Goal: Task Accomplishment & Management: Use online tool/utility

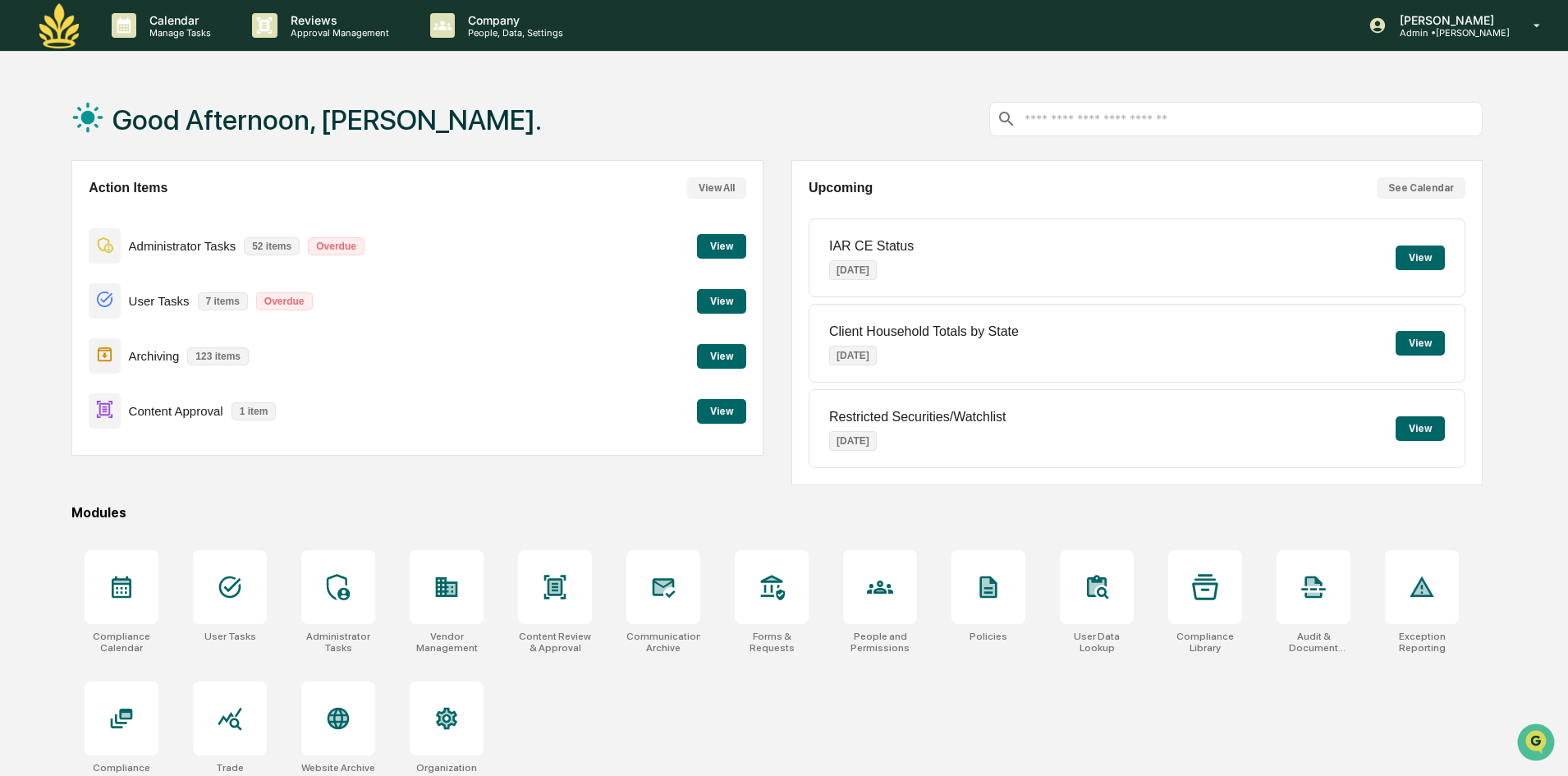
click at [723, 397] on div "Content Approval 1 item View" at bounding box center [417, 410] width 657 height 55
click at [723, 399] on button "View" at bounding box center [721, 411] width 50 height 24
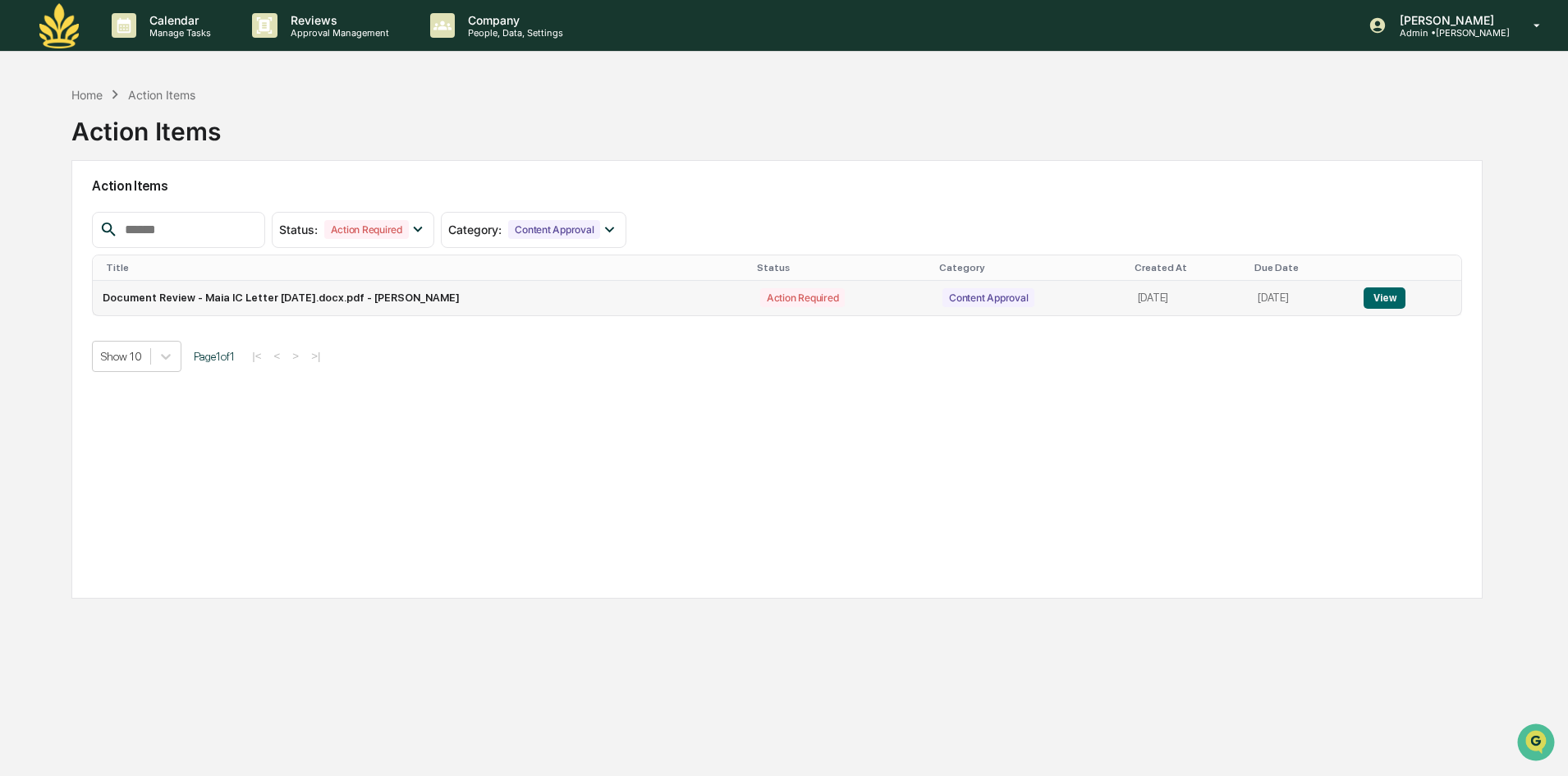
click at [1375, 305] on button "View" at bounding box center [1384, 298] width 42 height 22
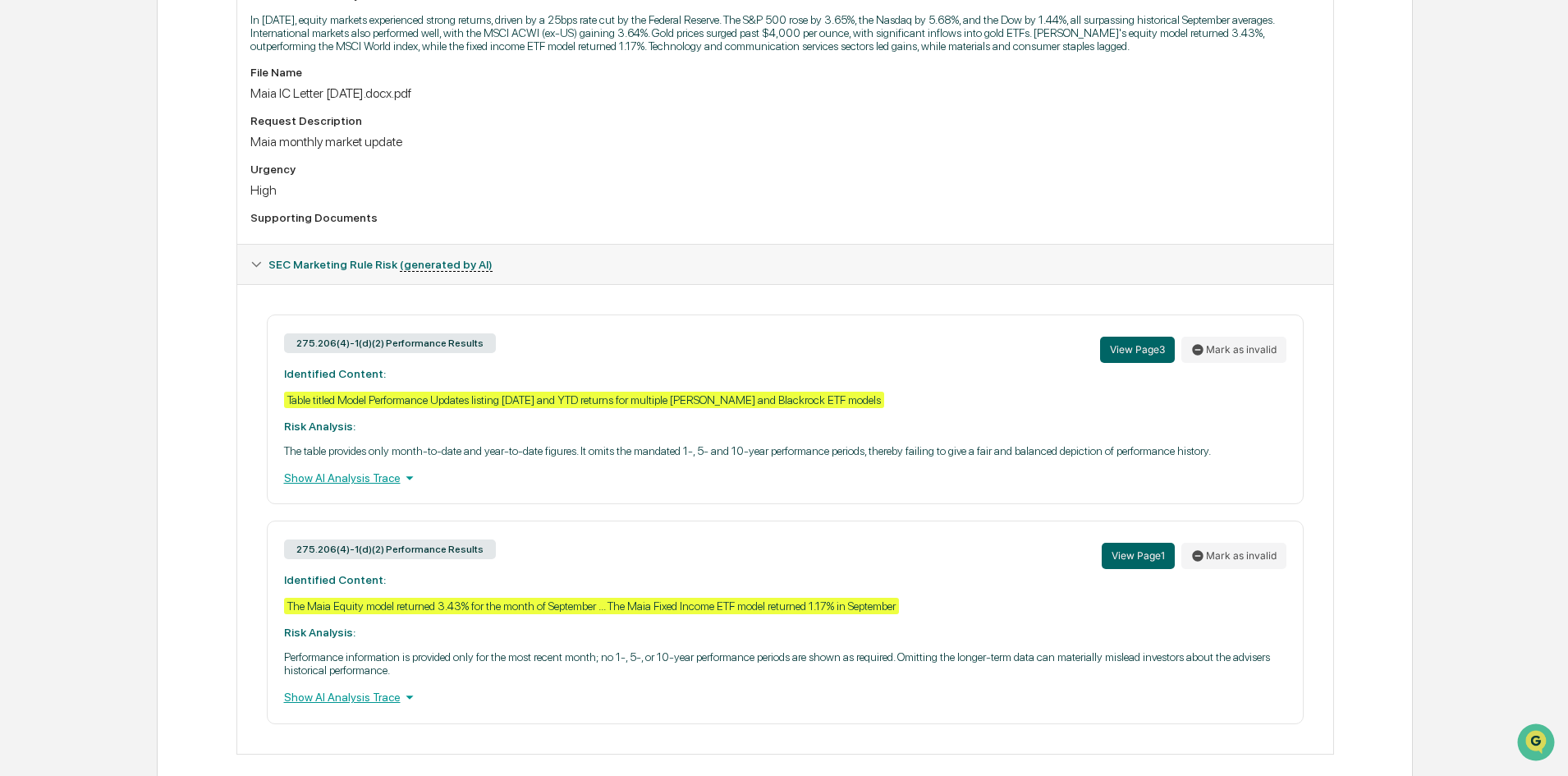
scroll to position [521, 0]
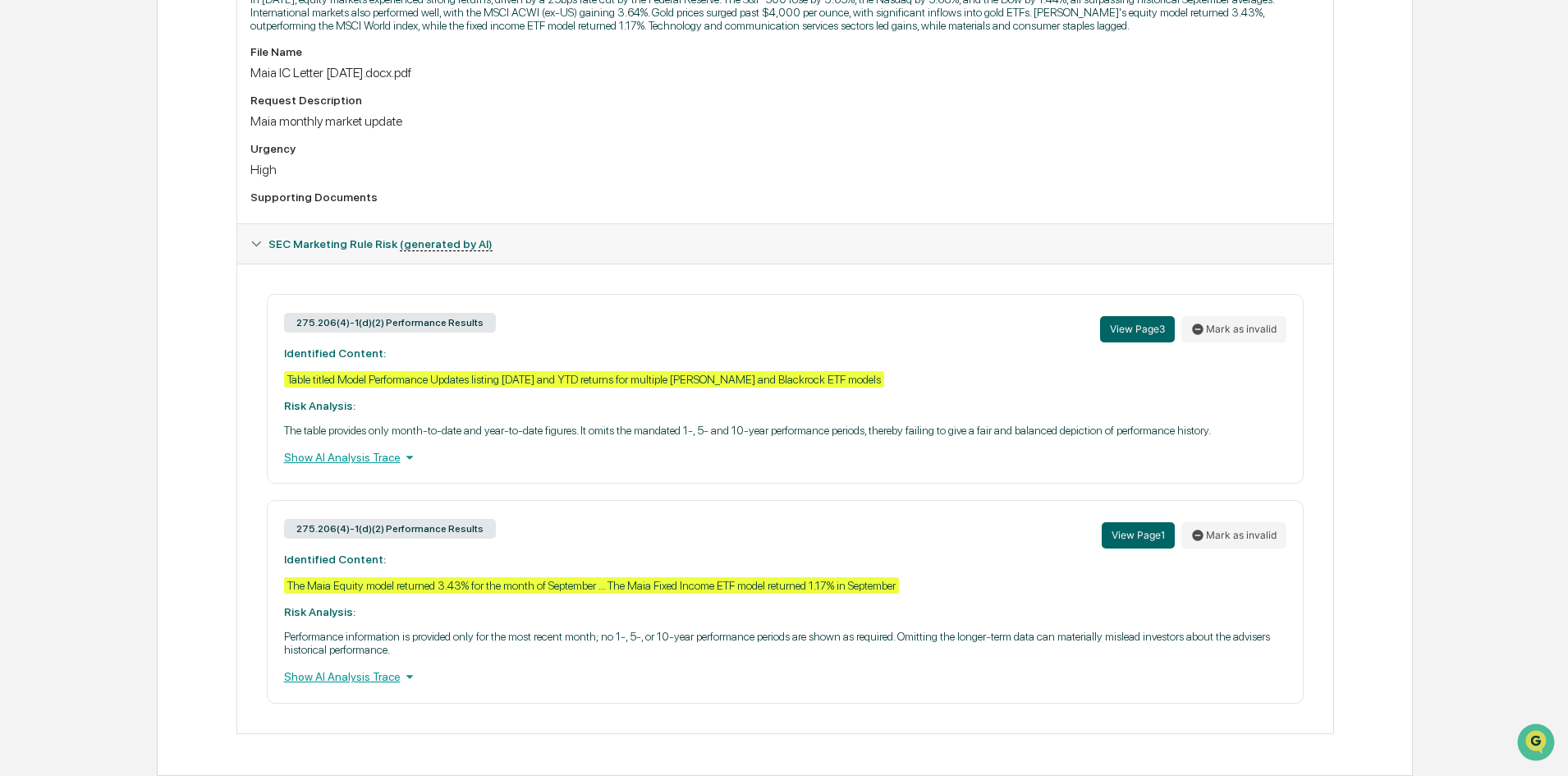
click at [337, 683] on div "Show AI Analysis Trace" at bounding box center [785, 676] width 1002 height 18
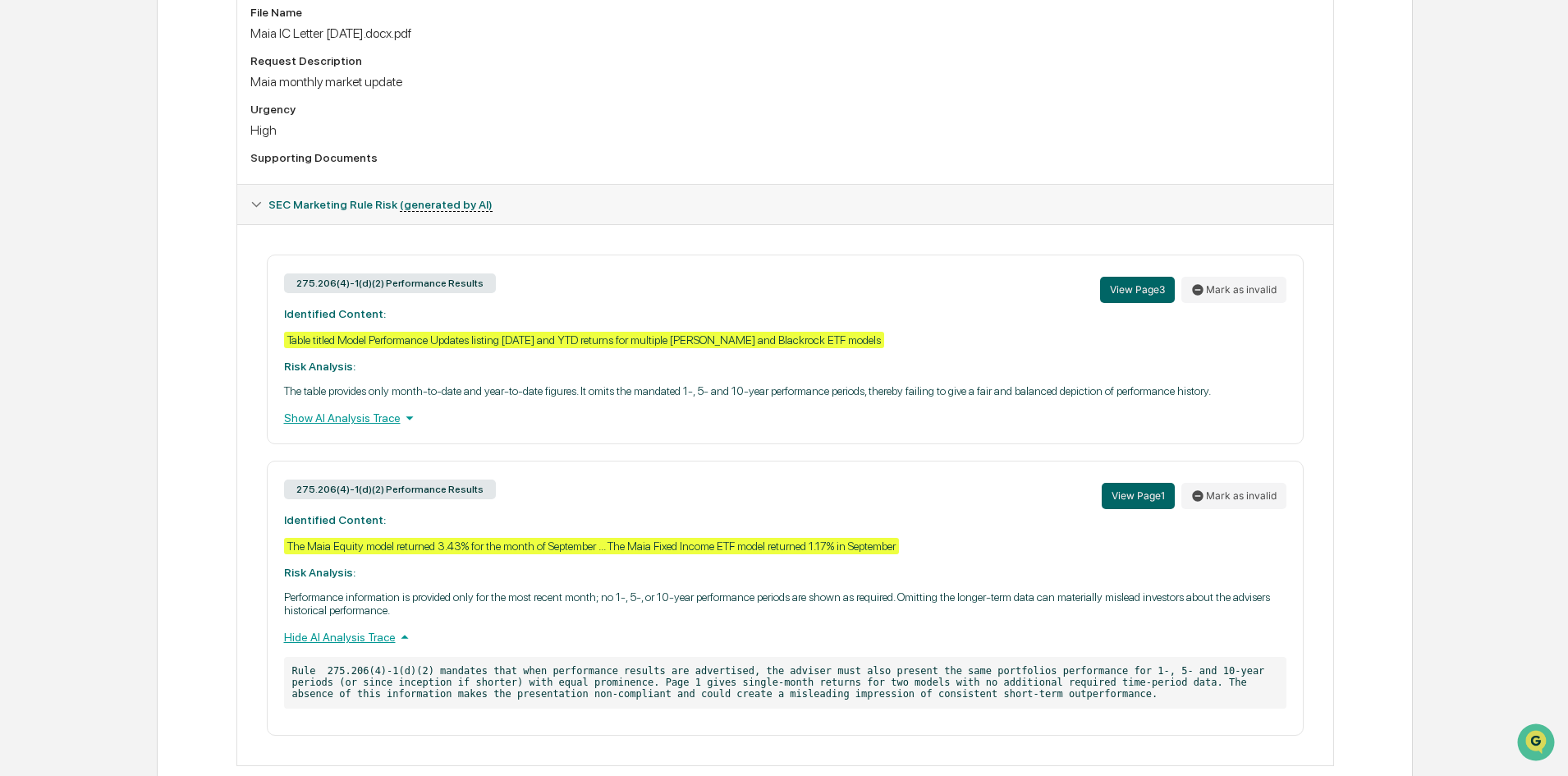
scroll to position [593, 0]
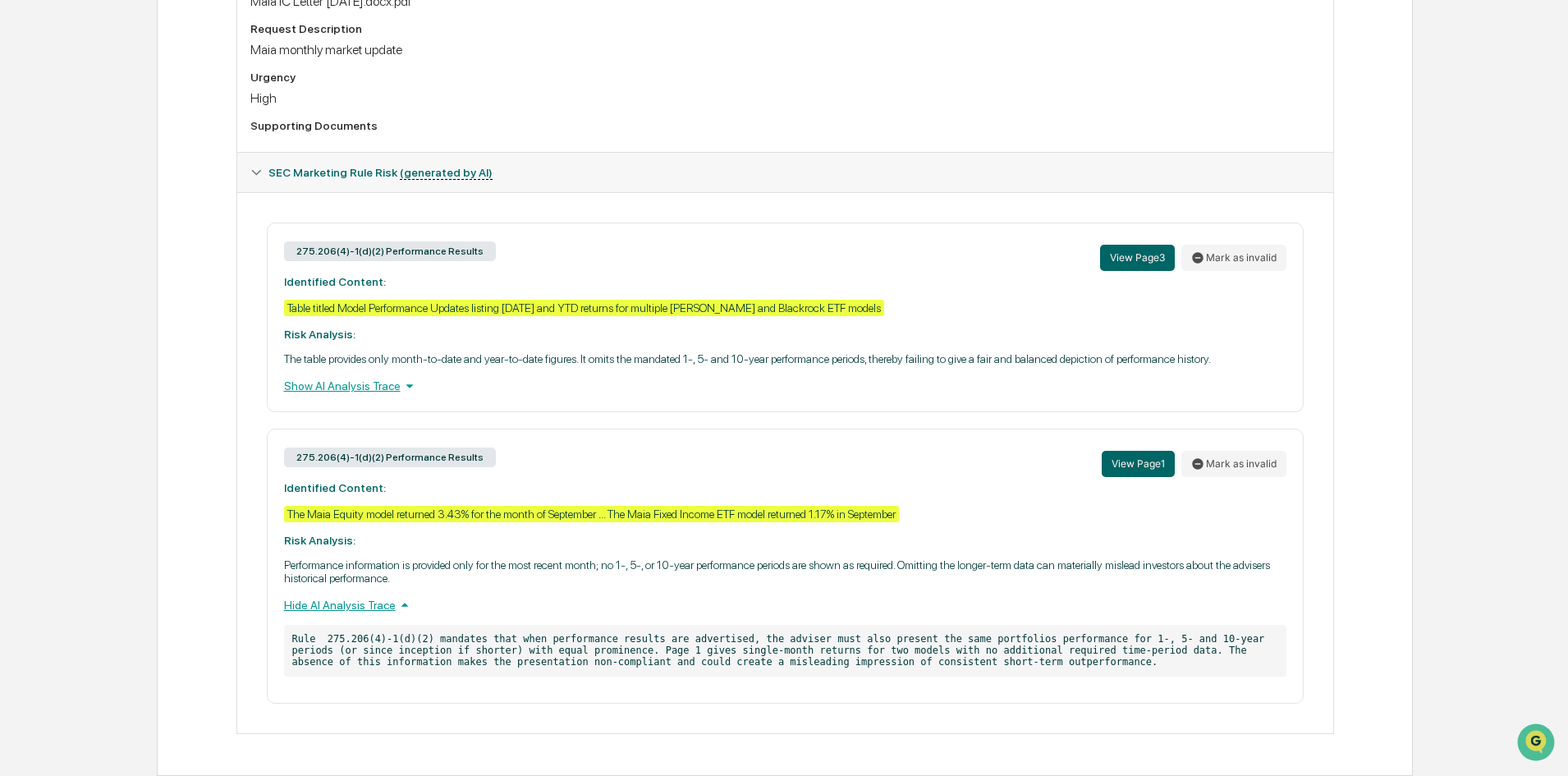
click at [389, 387] on div "Show AI Analysis Trace" at bounding box center [785, 386] width 1002 height 18
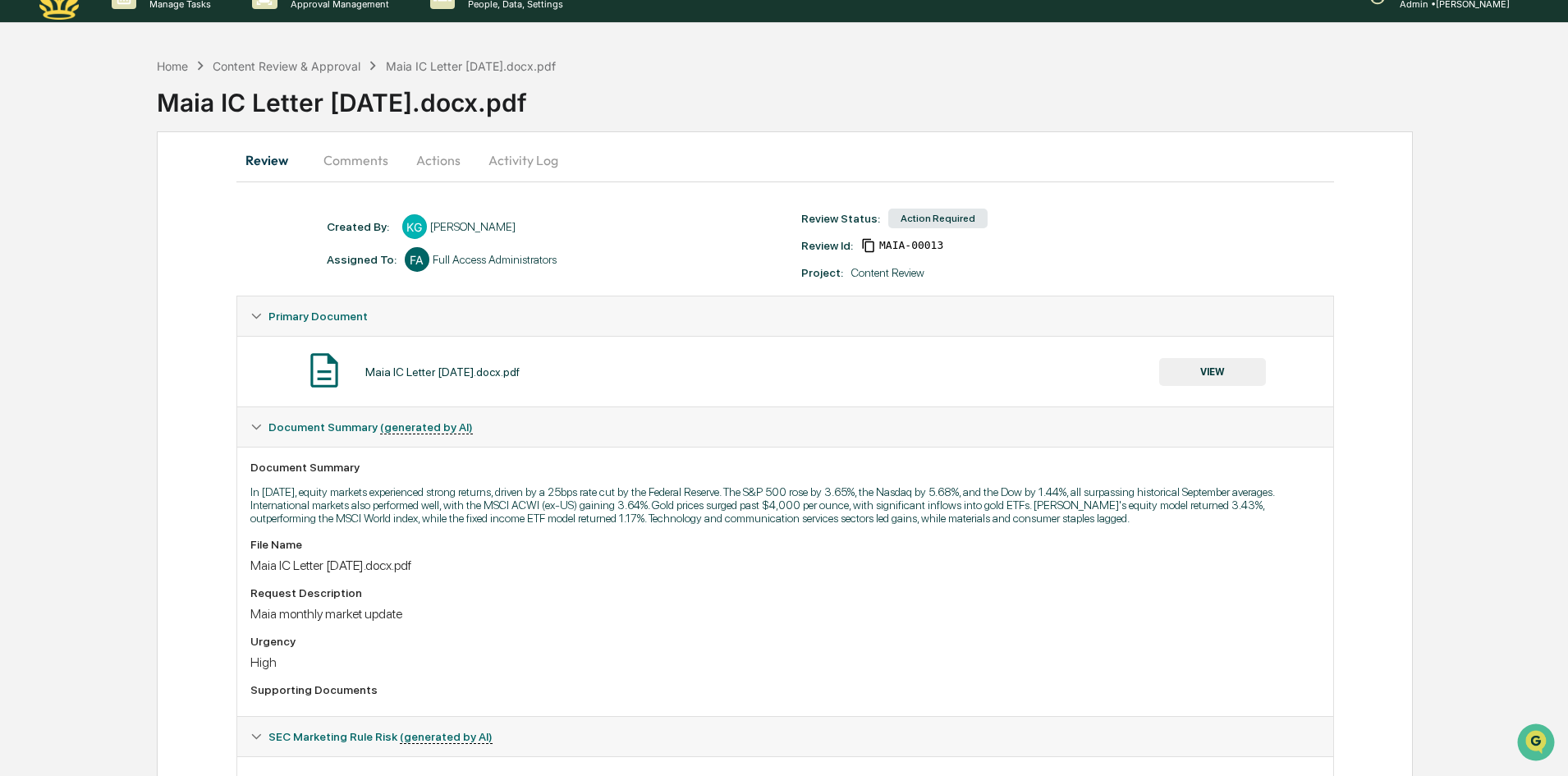
scroll to position [18, 0]
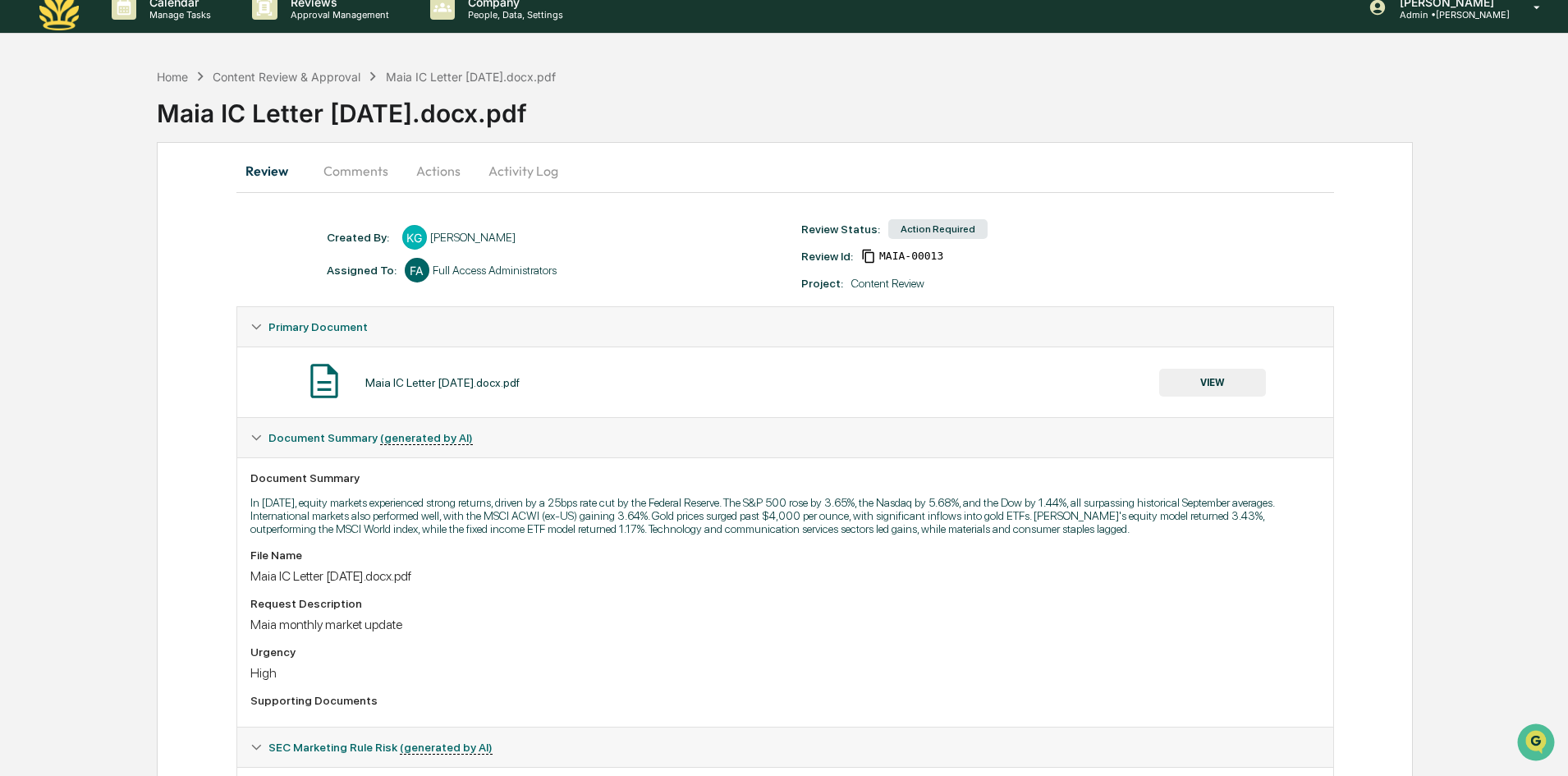
click at [1212, 387] on button "VIEW" at bounding box center [1212, 382] width 107 height 28
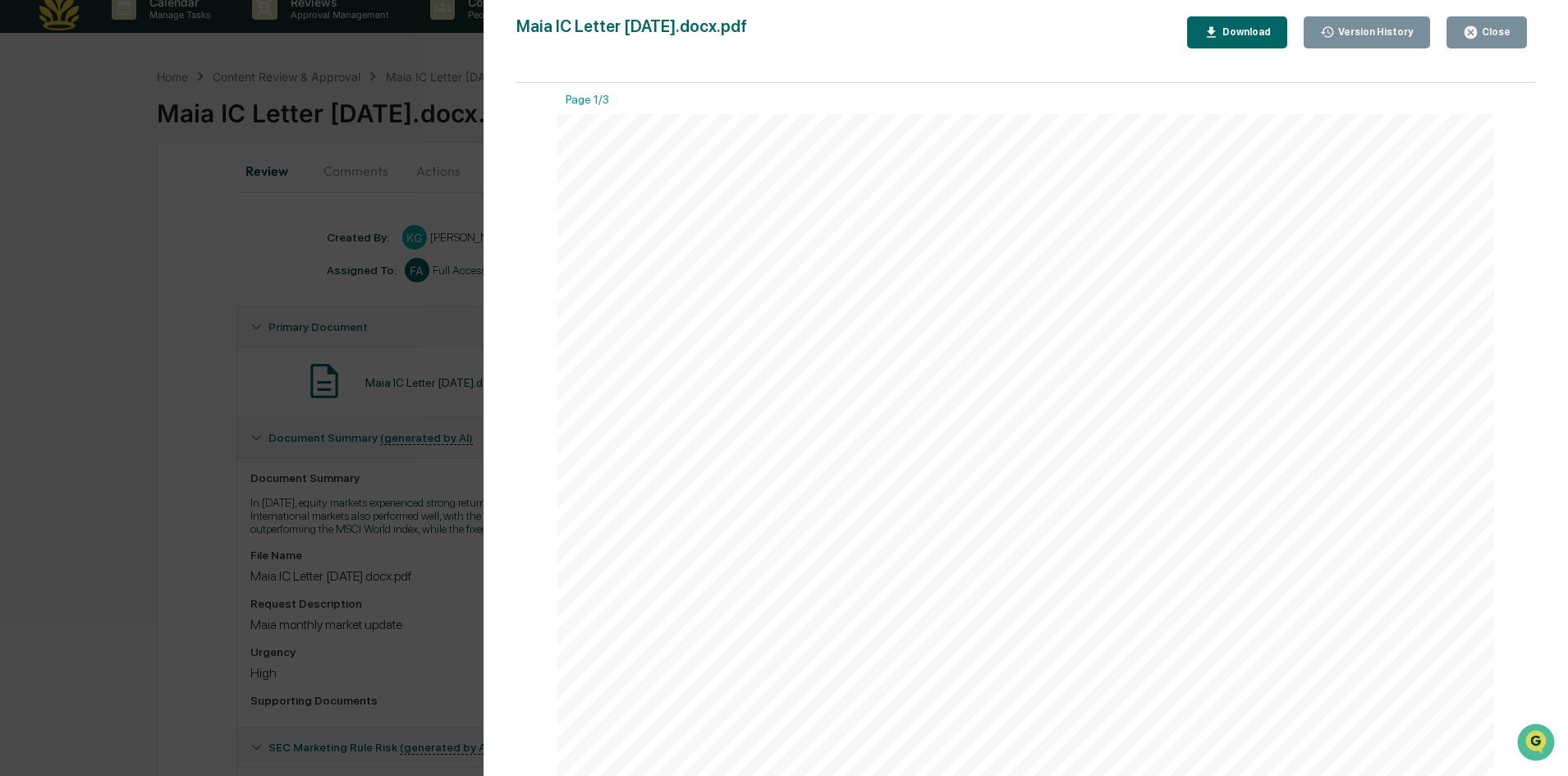
scroll to position [0, 0]
click at [1492, 19] on button "Close" at bounding box center [1486, 32] width 81 height 32
